Goal: Check status: Check status

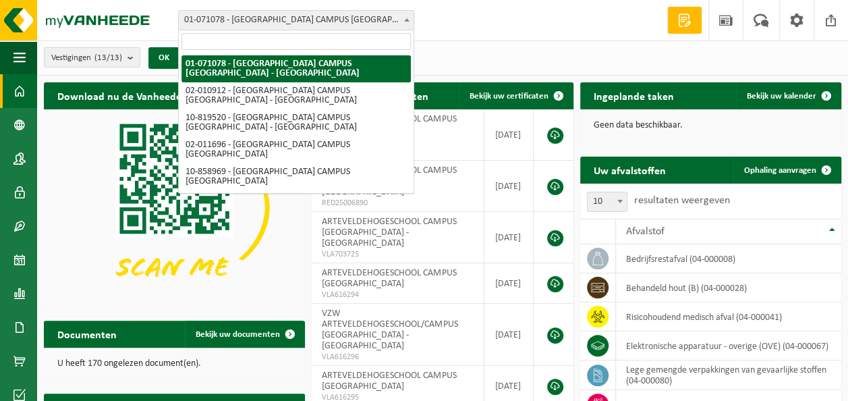
click at [403, 20] on span at bounding box center [406, 20] width 13 height 18
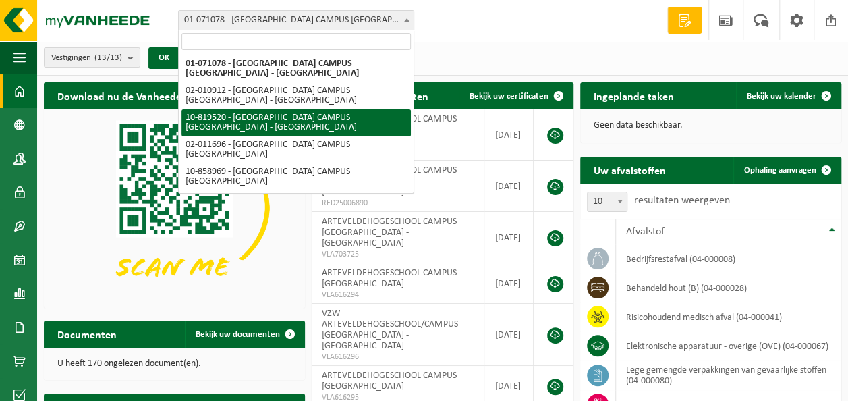
select select "39537"
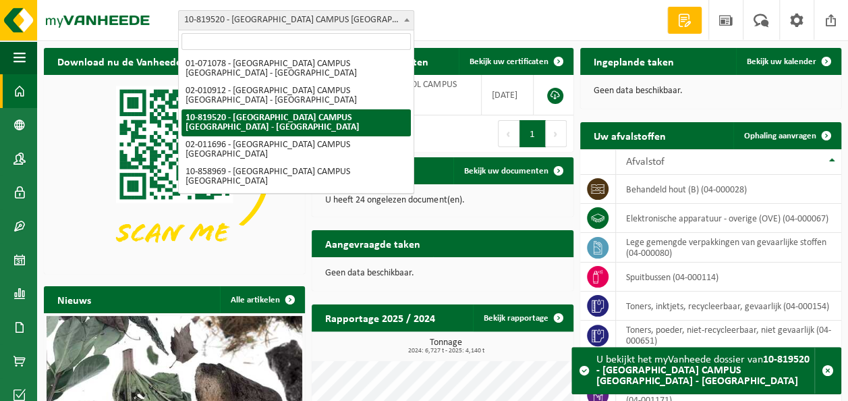
click at [403, 19] on span at bounding box center [406, 20] width 13 height 18
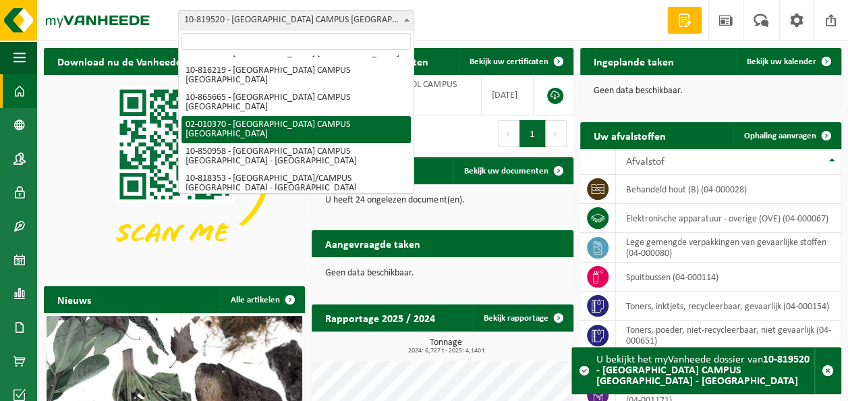
scroll to position [216, 0]
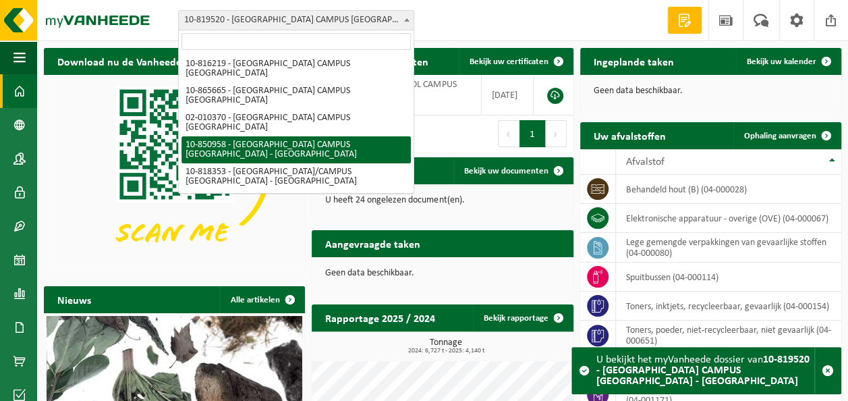
select select "96492"
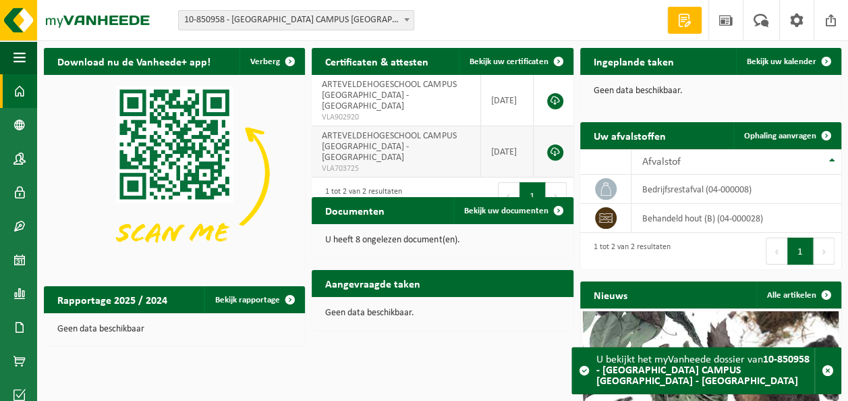
click at [407, 136] on td "ARTEVELDEHOGESCHOOL CAMPUS [GEOGRAPHIC_DATA] - [GEOGRAPHIC_DATA] VLA703725" at bounding box center [396, 151] width 169 height 51
click at [409, 98] on td "ARTEVELDEHOGESCHOOL CAMPUS [GEOGRAPHIC_DATA] - [GEOGRAPHIC_DATA] VLA902920" at bounding box center [396, 100] width 169 height 51
click at [831, 20] on span at bounding box center [831, 20] width 20 height 40
